Goal: Task Accomplishment & Management: Use online tool/utility

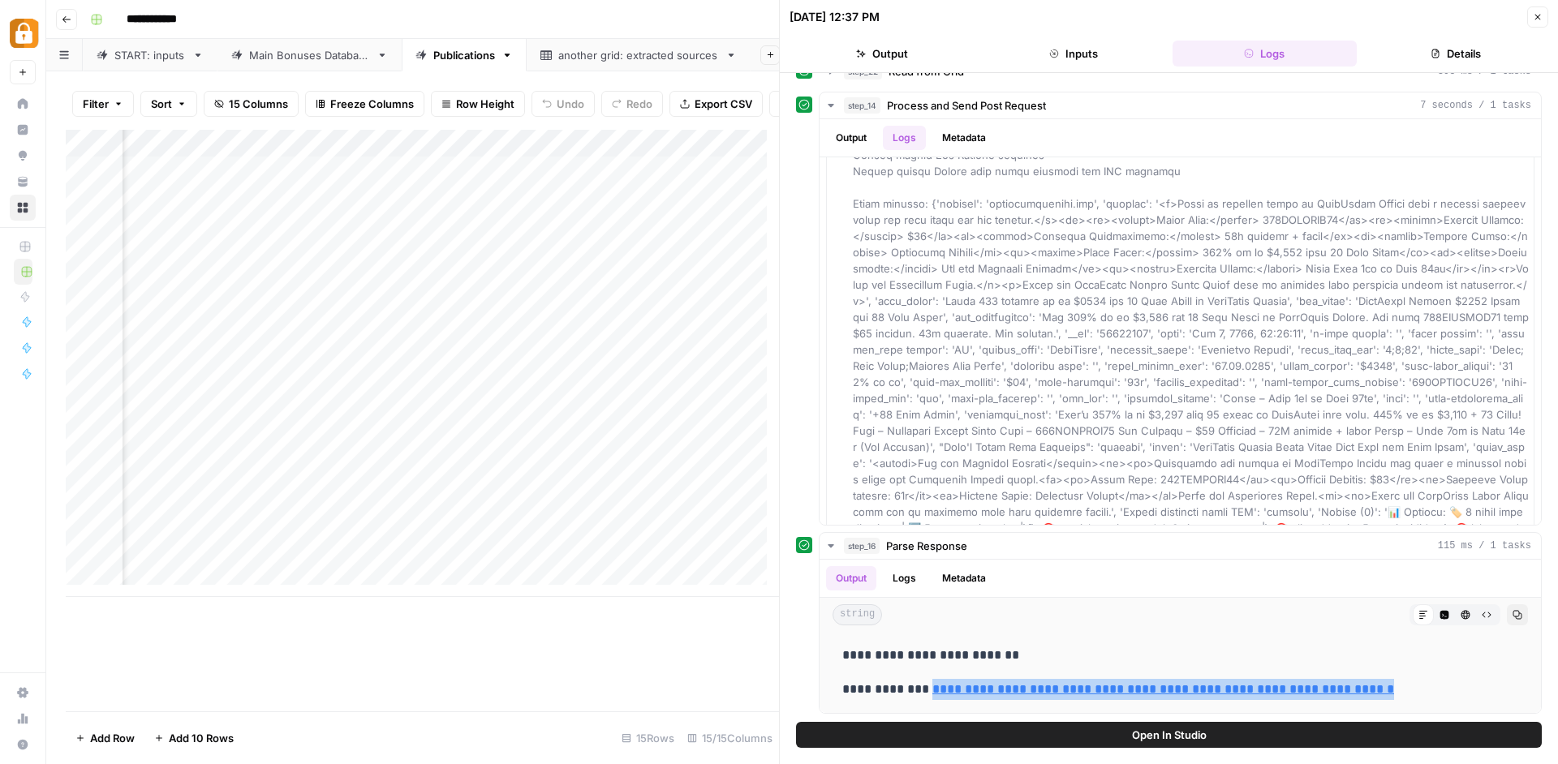
scroll to position [0, 256]
click at [281, 42] on link "Main Bonuses Database" at bounding box center [309, 55] width 184 height 32
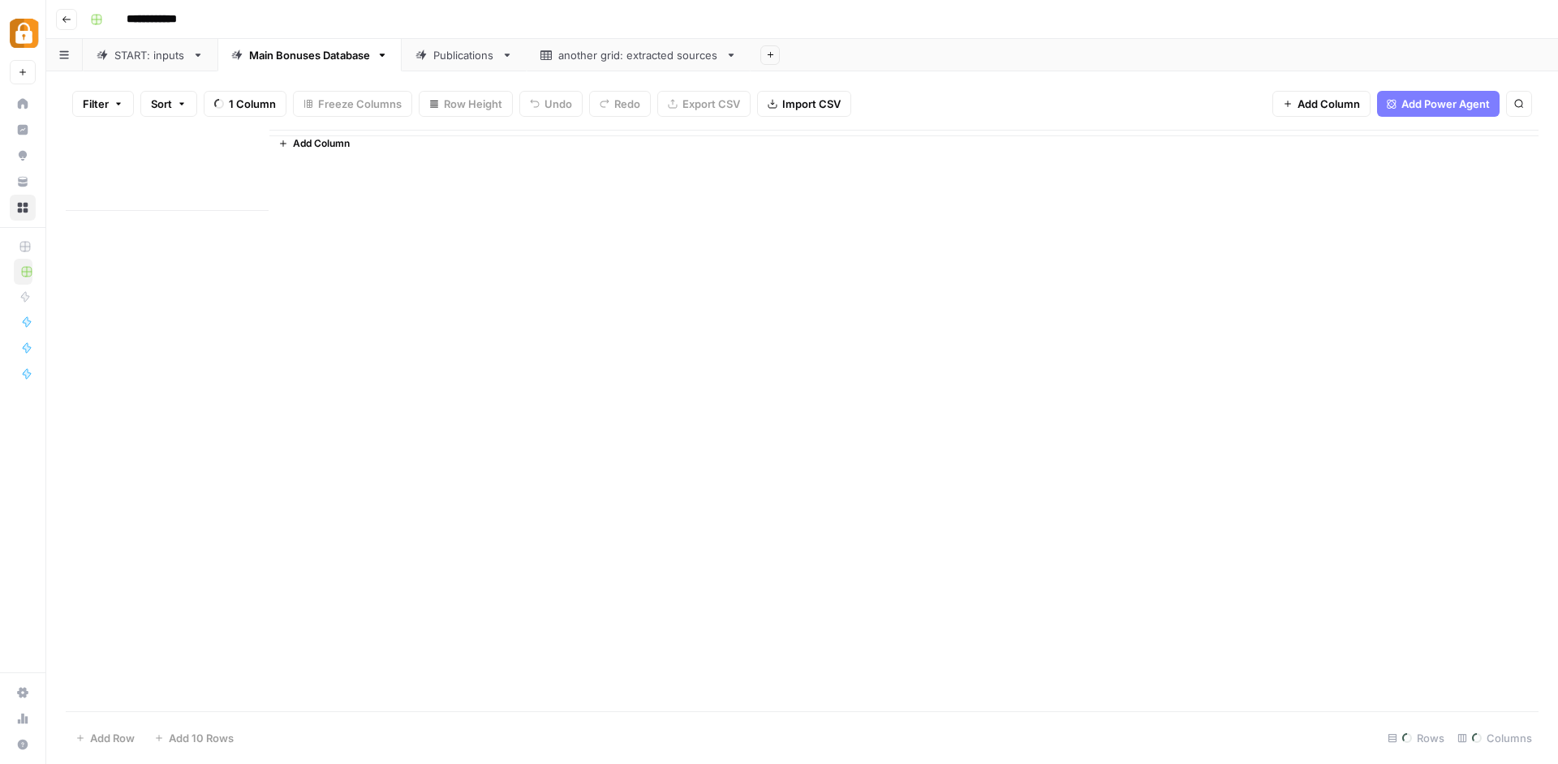
click at [282, 55] on div "Main Bonuses Database" at bounding box center [309, 55] width 121 height 16
click at [376, 717] on footer "Add Row Add 10 Rows 380 Rows 33/33 Columns" at bounding box center [802, 737] width 1472 height 53
click at [721, 152] on div "Add Column" at bounding box center [802, 423] width 1472 height 586
click at [972, 97] on div "Filter Sort 33 Columns Freeze Columns Row Height Undo Redo Export CSV Import CS…" at bounding box center [802, 104] width 1472 height 52
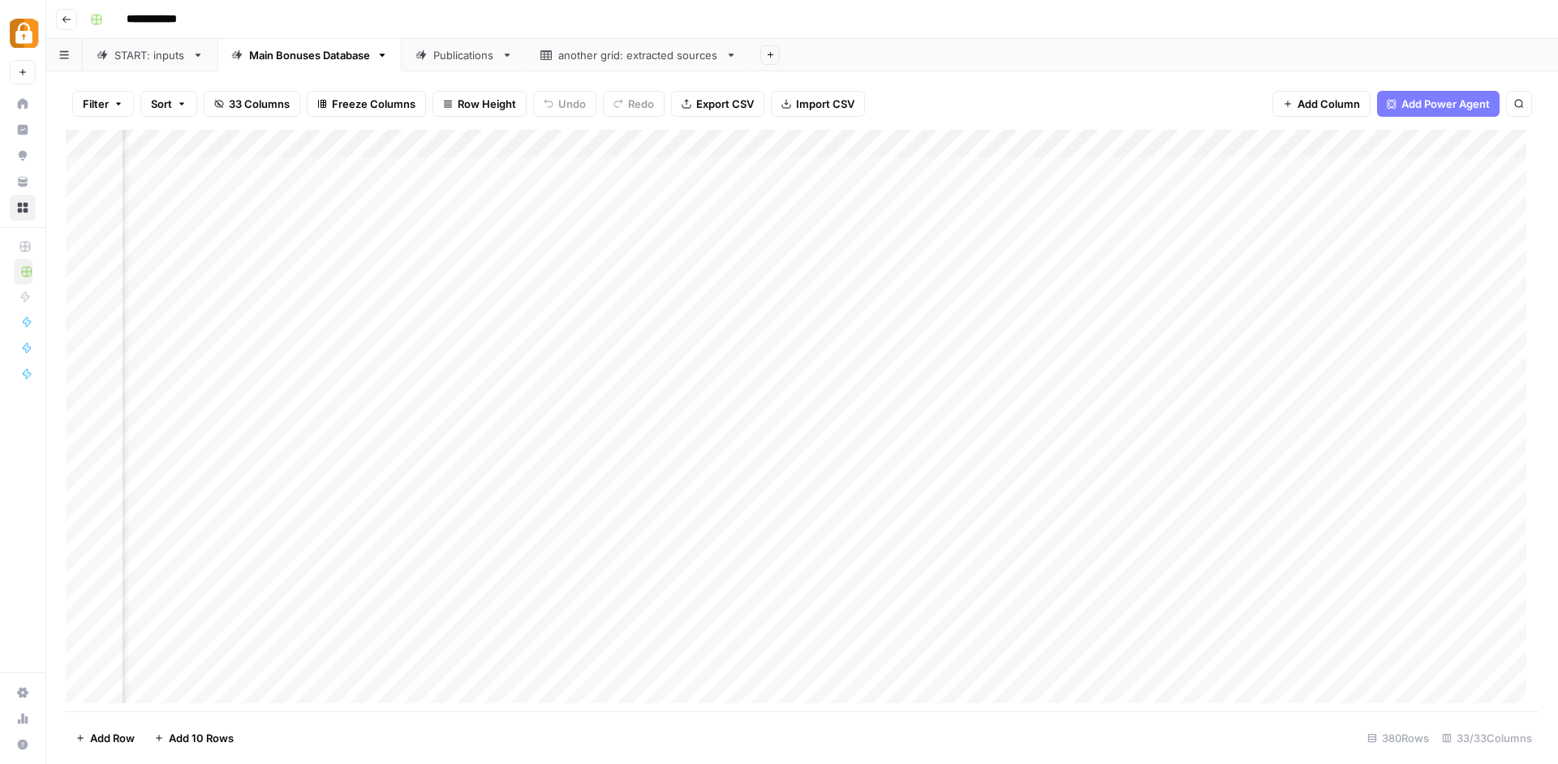
click at [711, 201] on div "Add Column" at bounding box center [802, 423] width 1472 height 586
click at [691, 372] on div "Add Column" at bounding box center [802, 423] width 1472 height 586
click at [711, 406] on div "Add Column" at bounding box center [802, 423] width 1472 height 586
click at [714, 487] on div "Add Column" at bounding box center [802, 423] width 1472 height 586
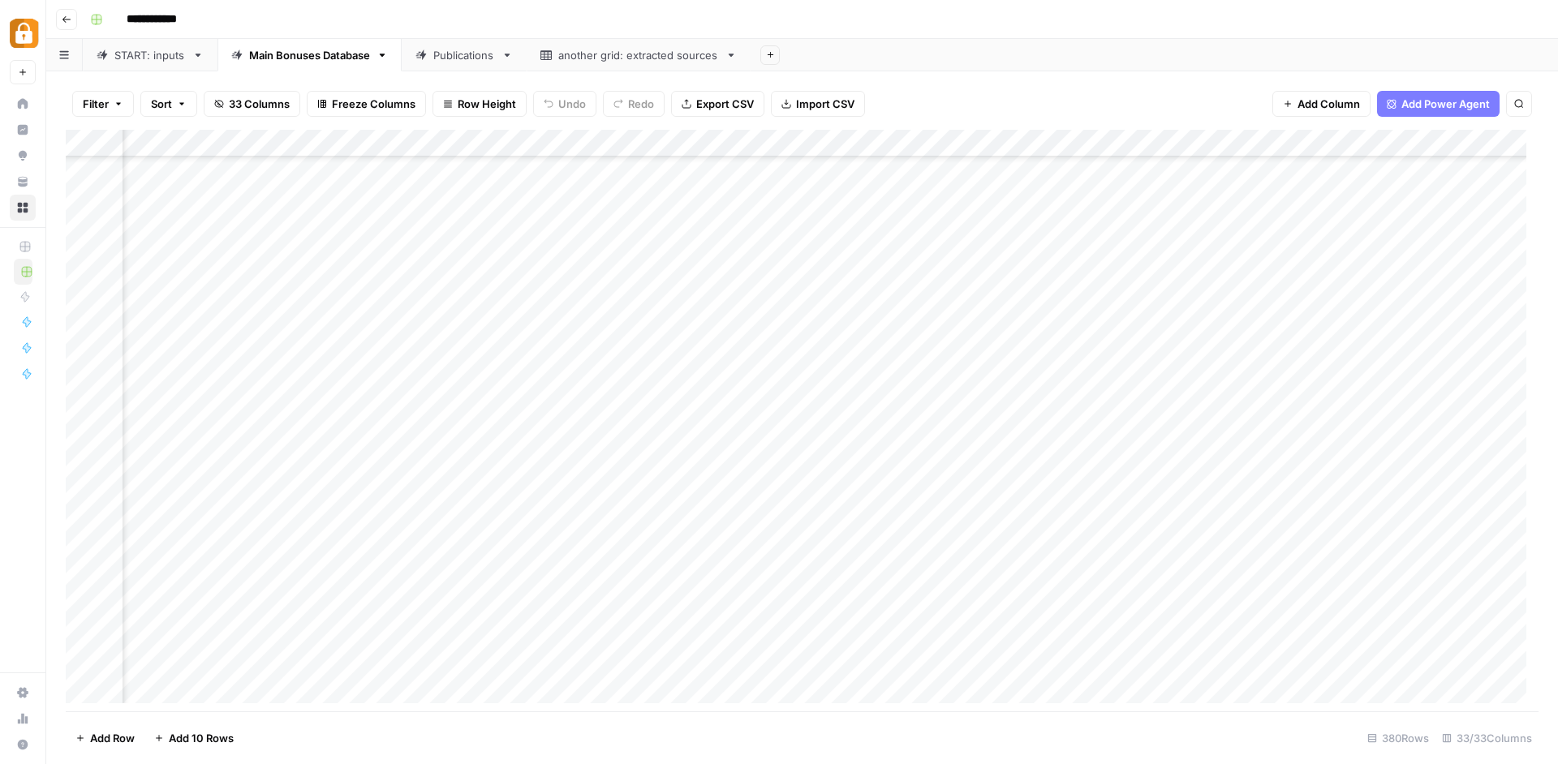
click at [734, 518] on div "Add Column" at bounding box center [802, 423] width 1472 height 586
click at [1047, 264] on div "Add Column" at bounding box center [802, 423] width 1472 height 586
click at [1047, 265] on div "Add Column" at bounding box center [802, 423] width 1472 height 586
click at [1047, 265] on textarea "**********" at bounding box center [1108, 267] width 260 height 23
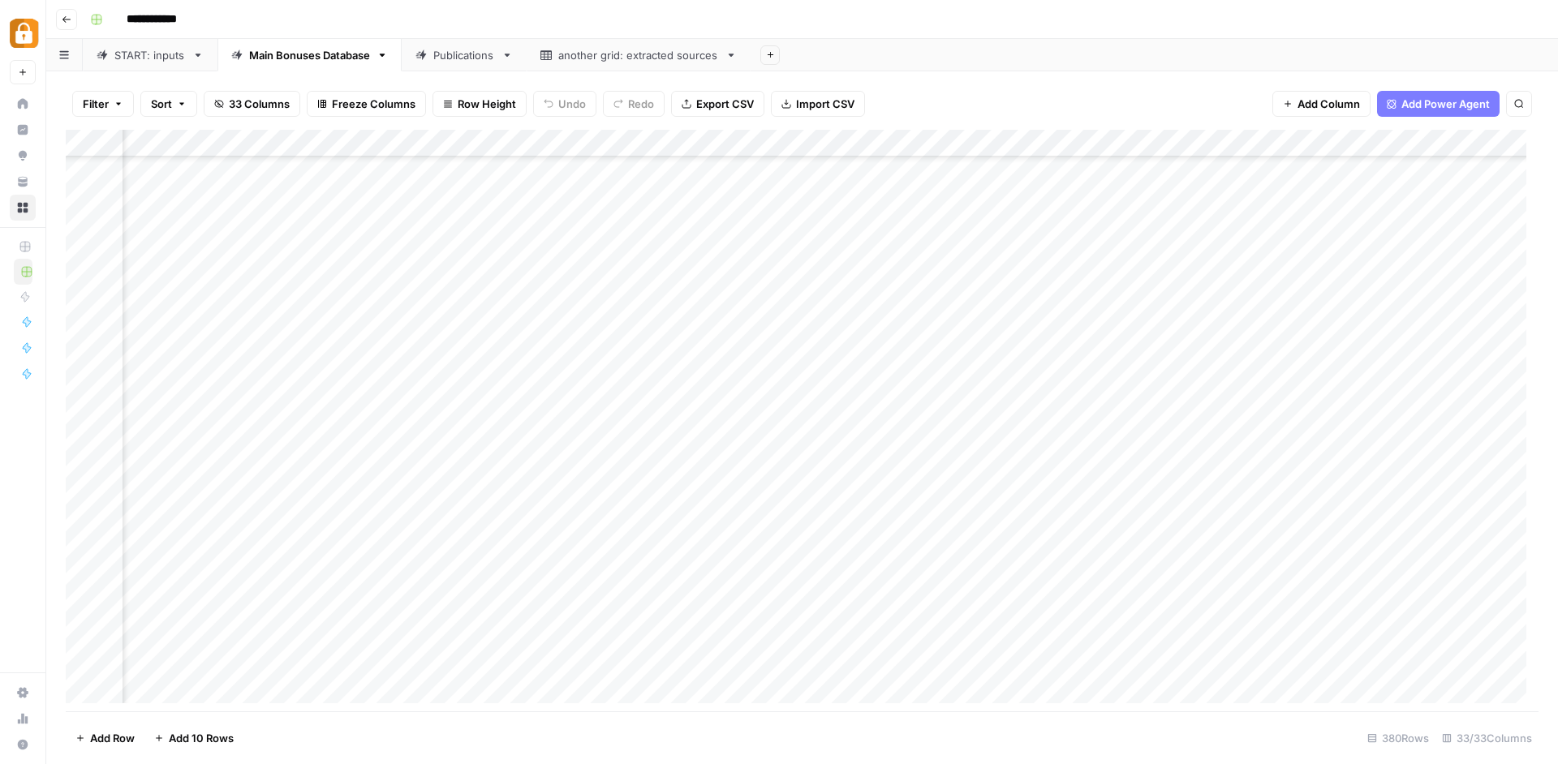
click at [728, 260] on div "Add Column" at bounding box center [802, 423] width 1472 height 586
click at [1104, 247] on div "Add Column" at bounding box center [802, 423] width 1472 height 586
click at [621, 196] on div "Add Column" at bounding box center [802, 423] width 1472 height 586
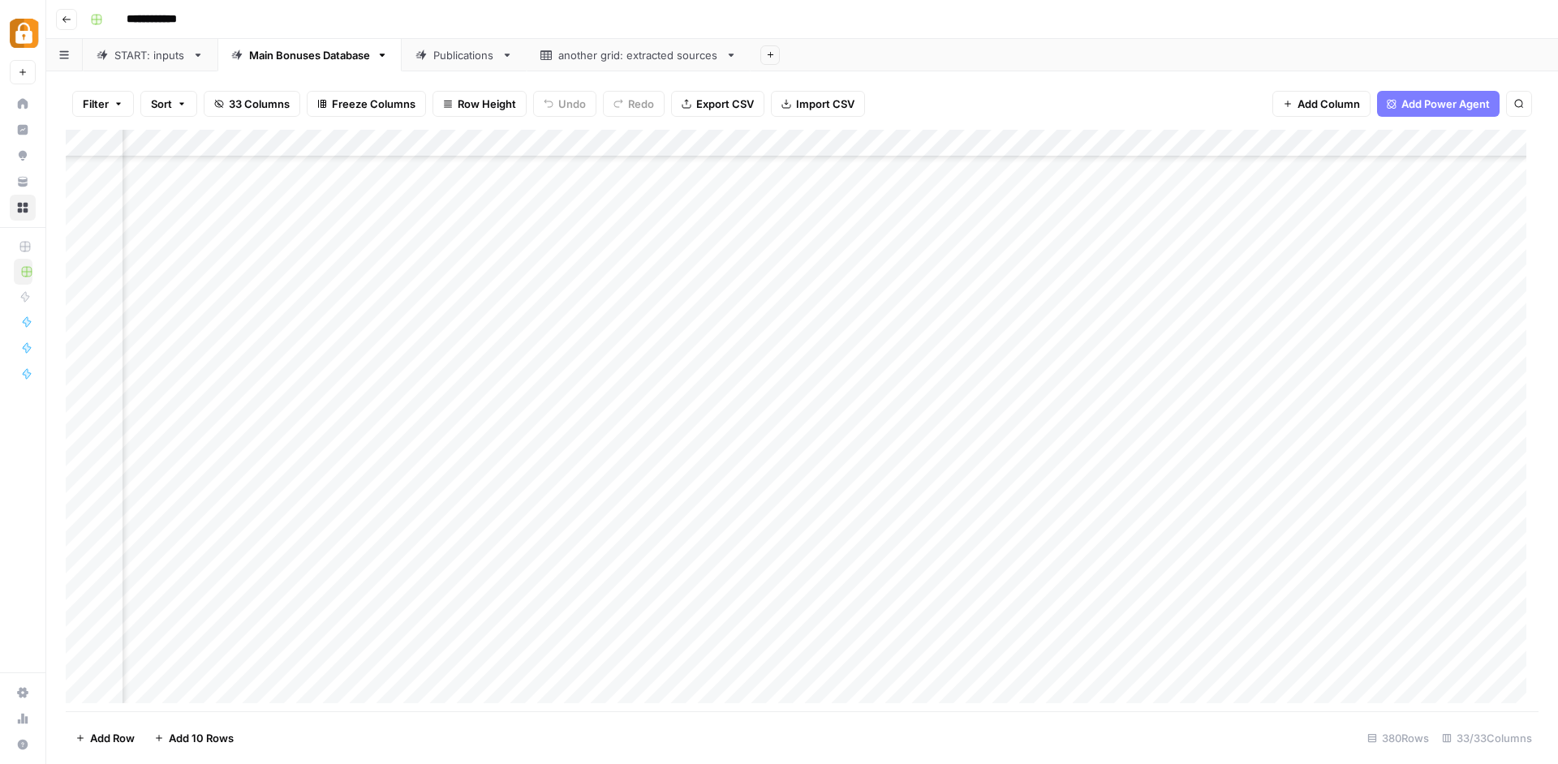
click at [623, 522] on div "Add Column" at bounding box center [802, 423] width 1472 height 586
click at [645, 371] on div "Add Column" at bounding box center [802, 423] width 1472 height 586
